Goal: Information Seeking & Learning: Learn about a topic

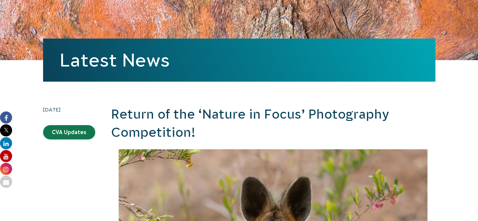
scroll to position [82, 0]
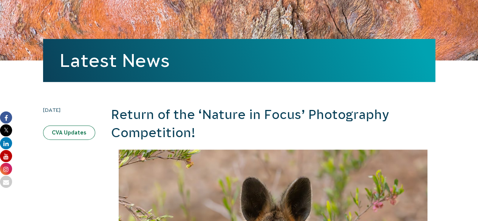
click at [65, 135] on link "CVA Updates" at bounding box center [69, 133] width 52 height 14
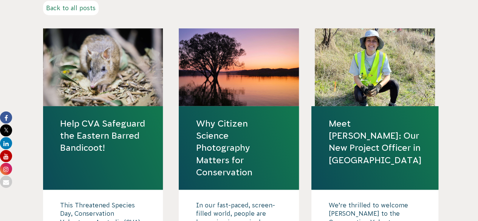
scroll to position [223, 0]
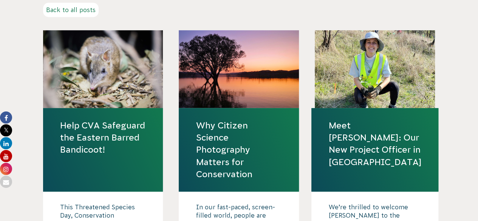
drag, startPoint x: 215, startPoint y: 152, endPoint x: 238, endPoint y: 155, distance: 23.0
click at [238, 155] on link "Why Citizen Science Photography Matters for Conservation" at bounding box center [239, 150] width 86 height 61
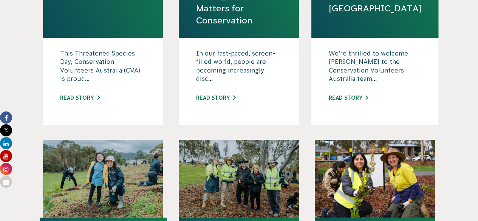
scroll to position [377, 0]
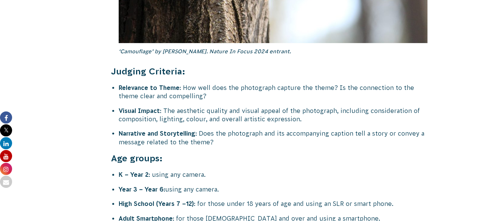
scroll to position [2915, 0]
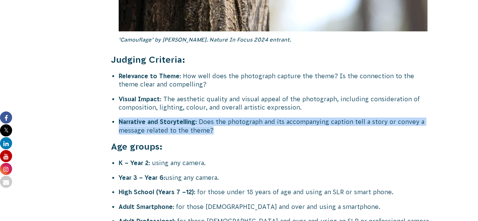
drag, startPoint x: 219, startPoint y: 106, endPoint x: 118, endPoint y: 93, distance: 101.4
click at [119, 118] on li "Narrative and Storytelling : Does the photograph and its accompanying caption t…" at bounding box center [277, 126] width 317 height 17
copy li "Narrative and Storytelling : Does the photograph and its accompanying caption t…"
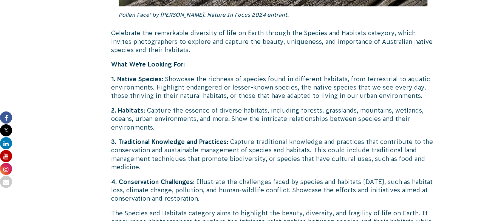
scroll to position [2495, 0]
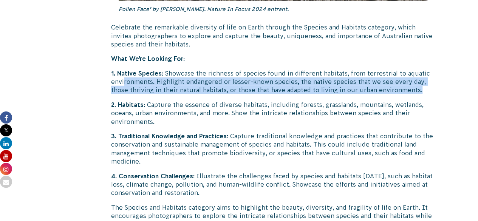
drag, startPoint x: 427, startPoint y: 65, endPoint x: 123, endPoint y: 55, distance: 303.5
click at [123, 69] on p "1. Native Species : Showcase the richness of species found in different habitat…" at bounding box center [273, 81] width 324 height 25
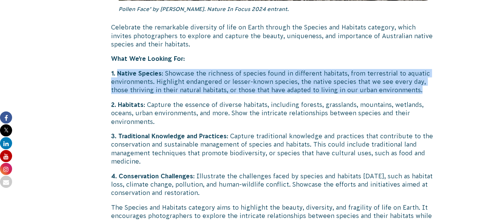
drag, startPoint x: 117, startPoint y: 47, endPoint x: 427, endPoint y: 61, distance: 309.6
click at [427, 69] on p "1. Native Species : Showcase the richness of species found in different habitat…" at bounding box center [273, 81] width 324 height 25
copy p "Native Species : Showcase the richness of species found in different habitats, …"
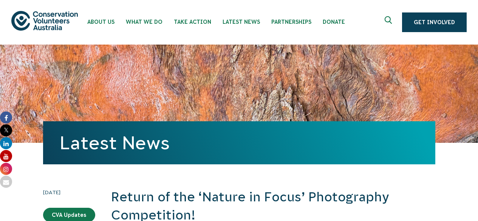
scroll to position [2457, 0]
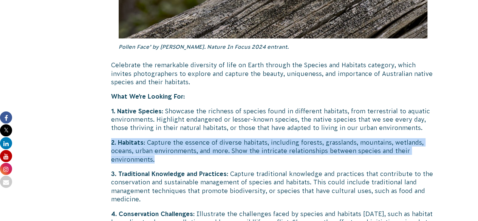
drag, startPoint x: 157, startPoint y: 132, endPoint x: 112, endPoint y: 120, distance: 47.3
click at [112, 138] on p "2. Habitats : Capture the essence of diverse habitats, including forests, grass…" at bounding box center [273, 150] width 324 height 25
copy p "2. Habitats : Capture the essence of diverse habitats, including forests, grass…"
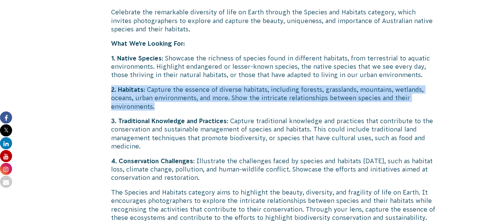
scroll to position [2509, 0]
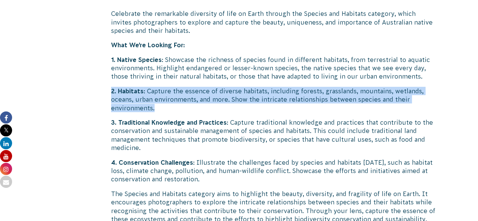
click at [239, 87] on p "2. Habitats : Capture the essence of diverse habitats, including forests, grass…" at bounding box center [273, 99] width 324 height 25
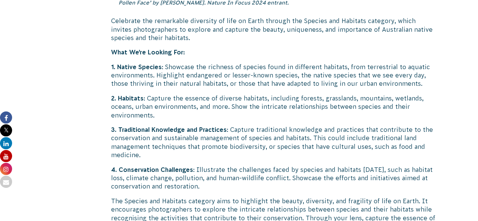
scroll to position [2502, 0]
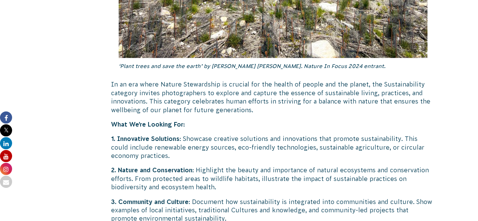
scroll to position [1928, 0]
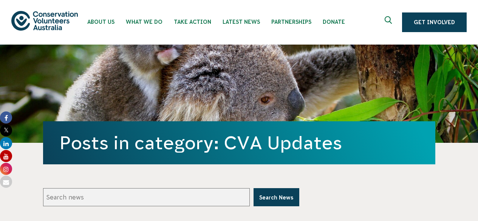
scroll to position [377, 0]
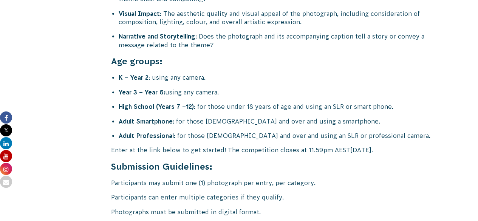
scroll to position [3000, 0]
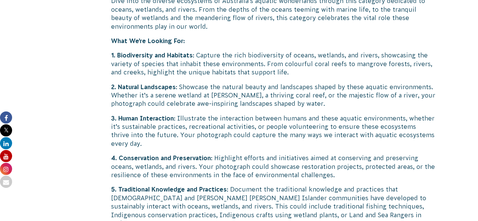
scroll to position [1462, 0]
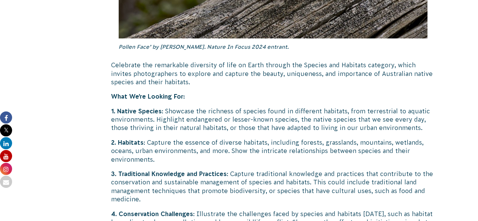
scroll to position [2458, 0]
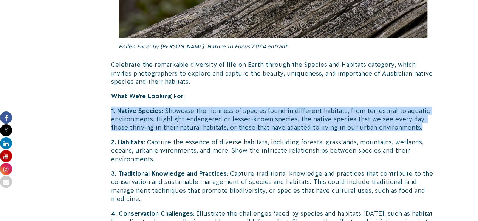
drag, startPoint x: 426, startPoint y: 101, endPoint x: 104, endPoint y: 87, distance: 322.5
copy p "1. Native Species : Showcase the richness of species found in different habitat…"
